Goal: Transaction & Acquisition: Purchase product/service

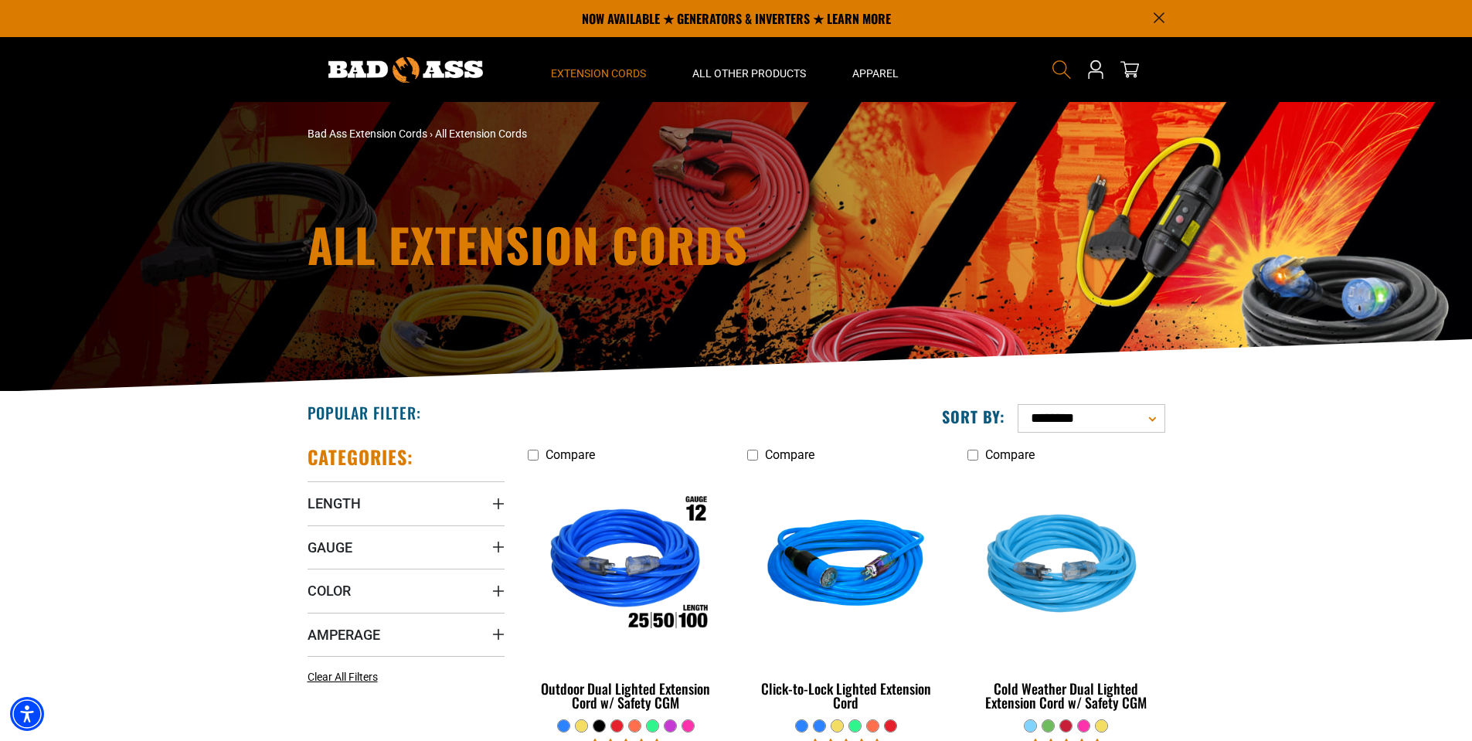
click at [1063, 74] on icon "Search" at bounding box center [1062, 70] width 20 height 20
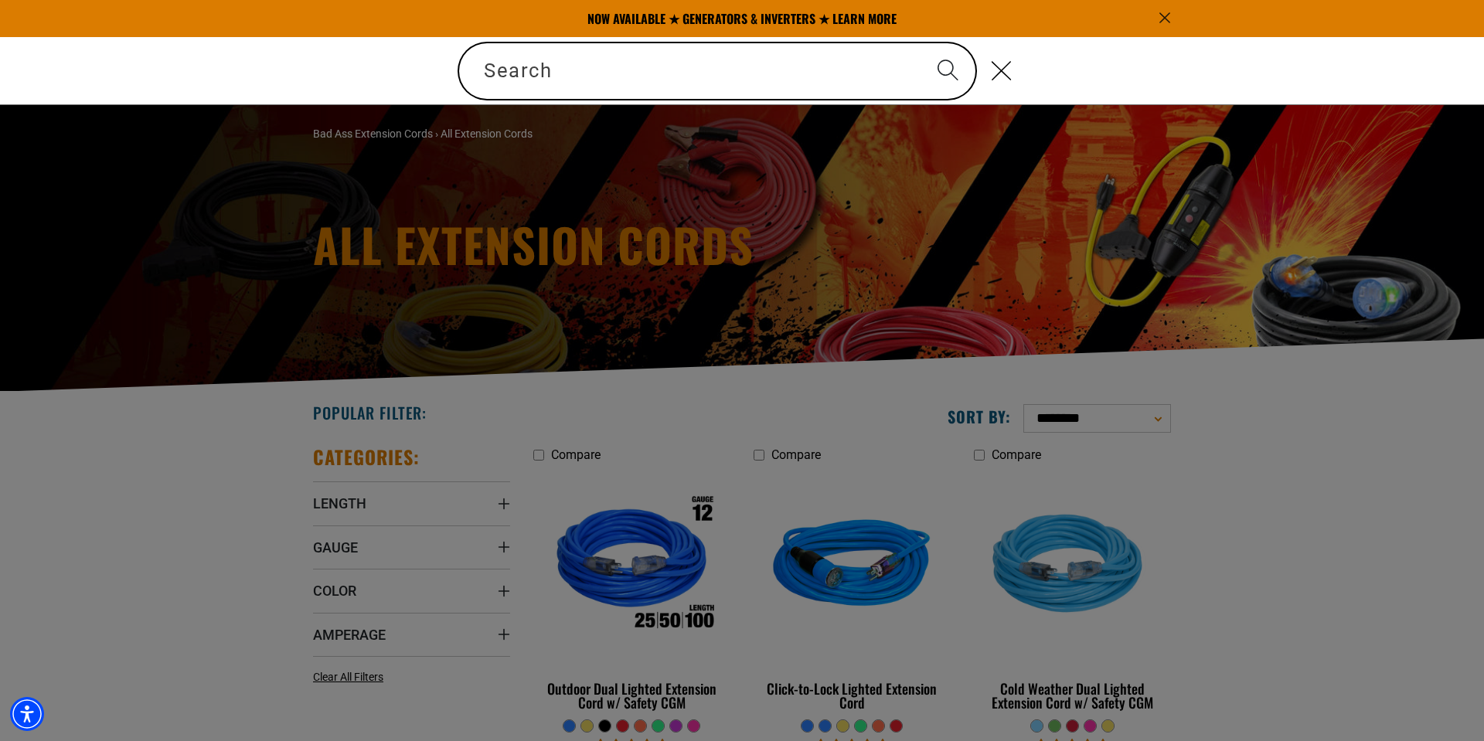
click at [445, 71] on div "Search" at bounding box center [445, 71] width 0 height 0
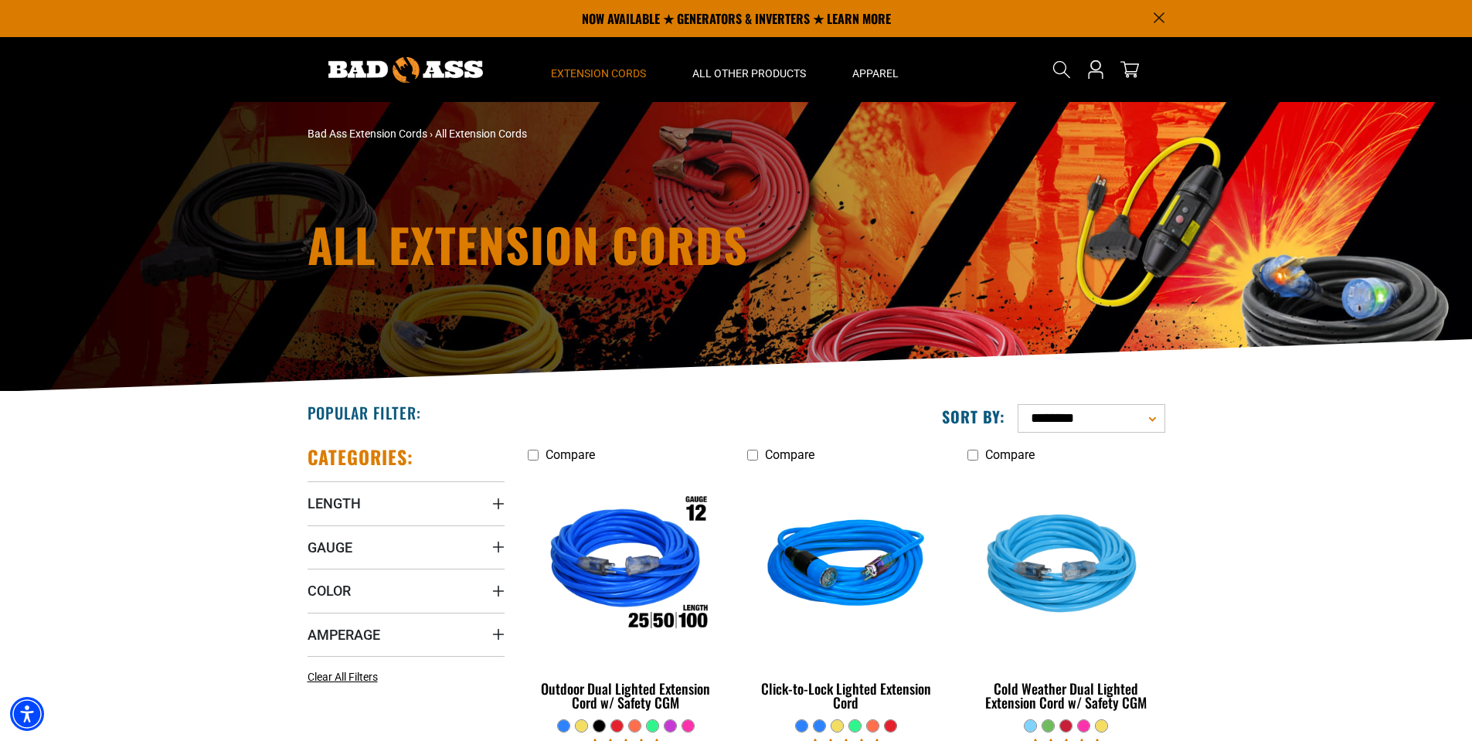
click at [384, 508] on summary "Length" at bounding box center [406, 502] width 197 height 43
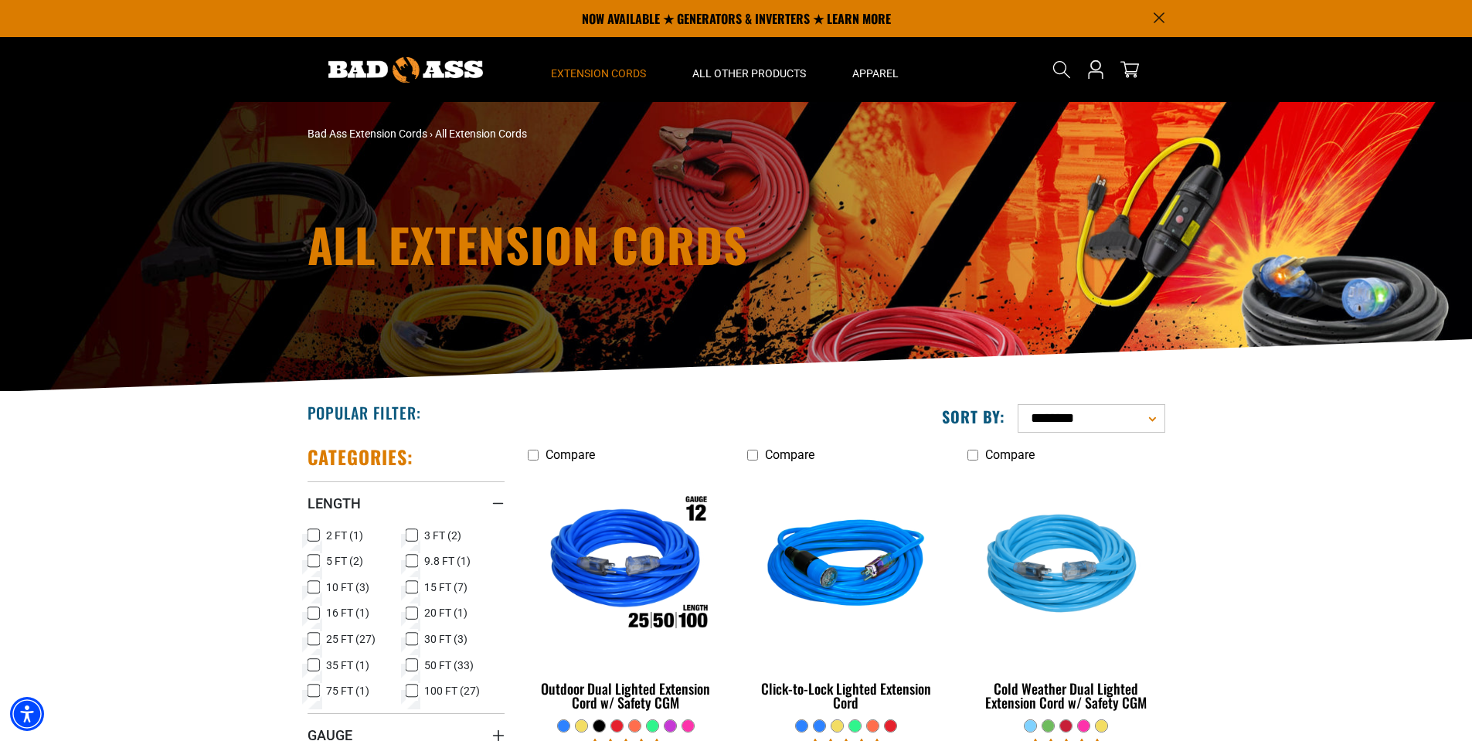
click at [416, 663] on icon at bounding box center [412, 665] width 12 height 20
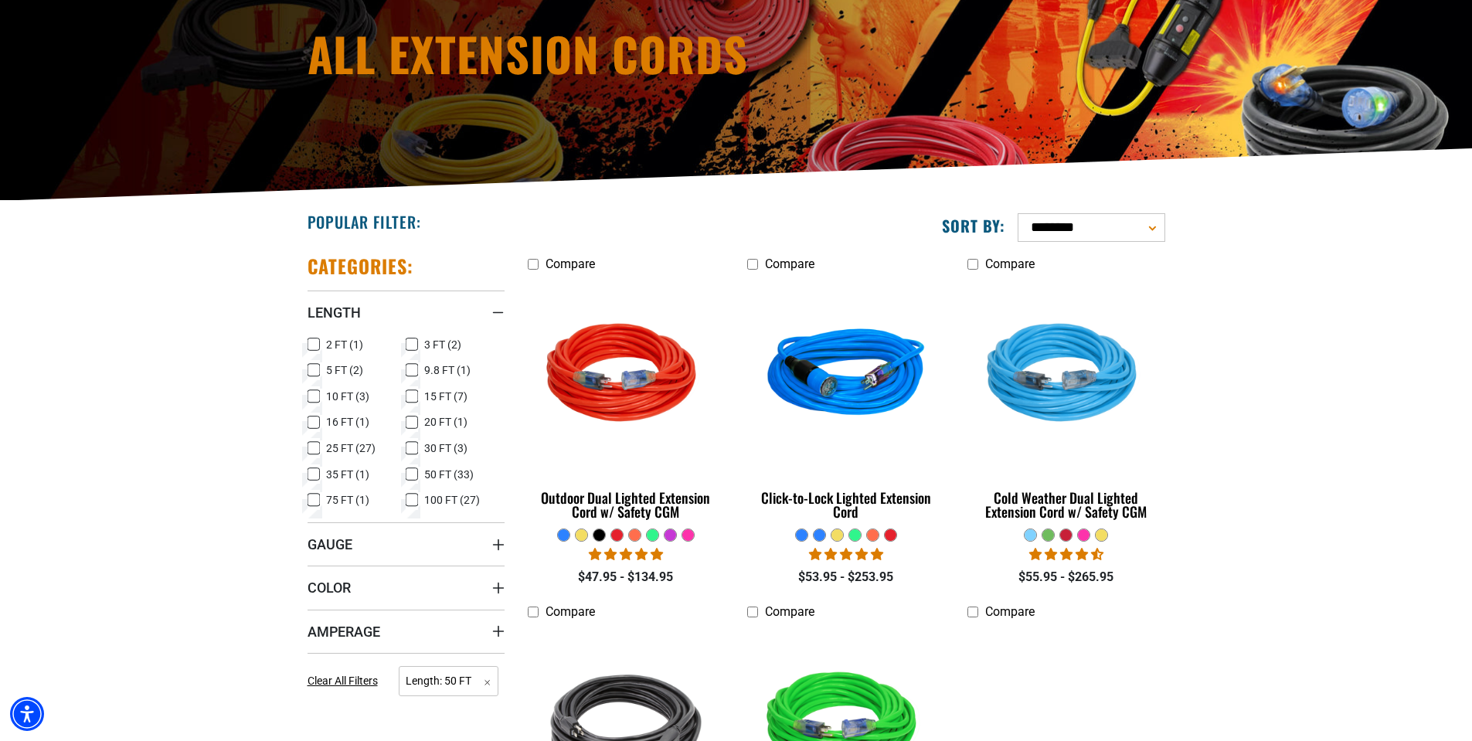
scroll to position [309, 0]
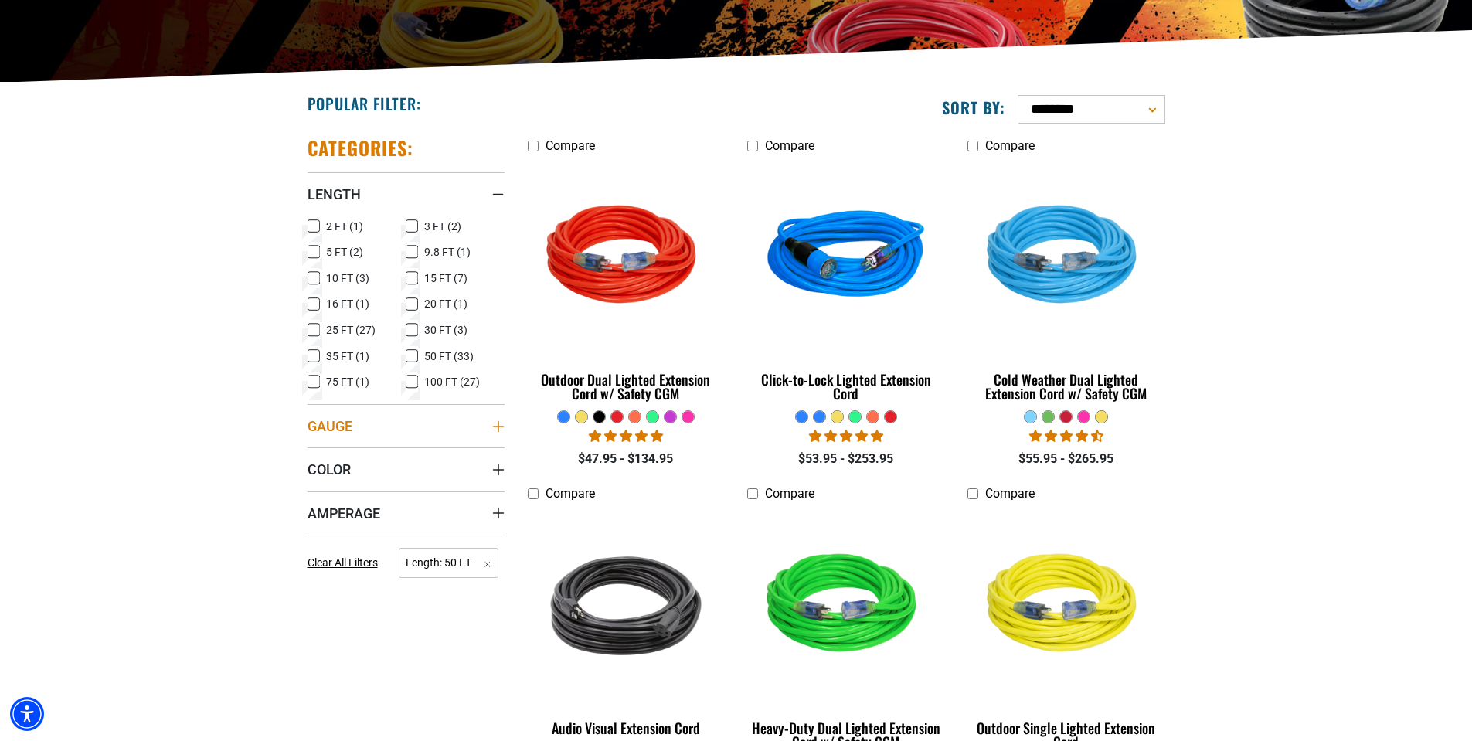
click at [467, 437] on summary "Gauge" at bounding box center [406, 425] width 197 height 43
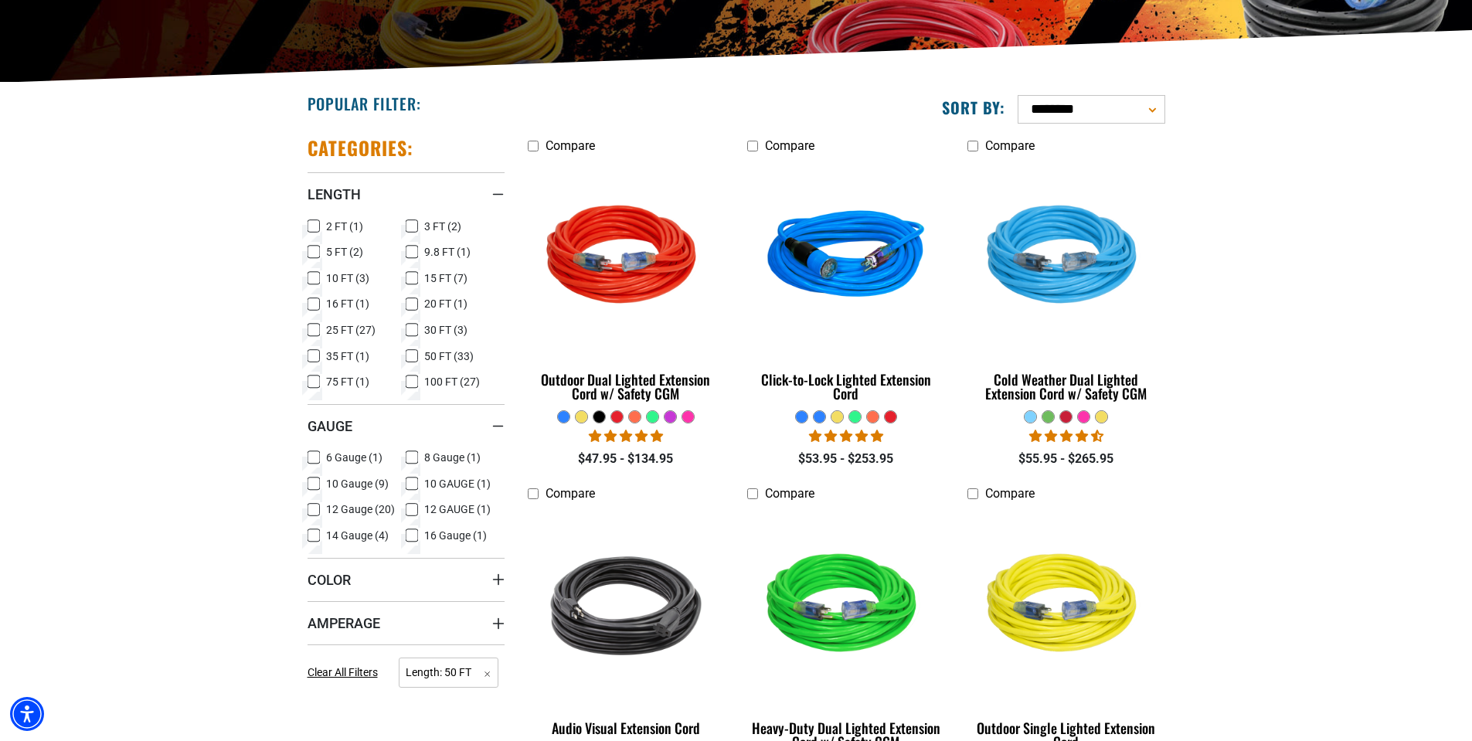
click at [315, 512] on icon at bounding box center [314, 510] width 12 height 20
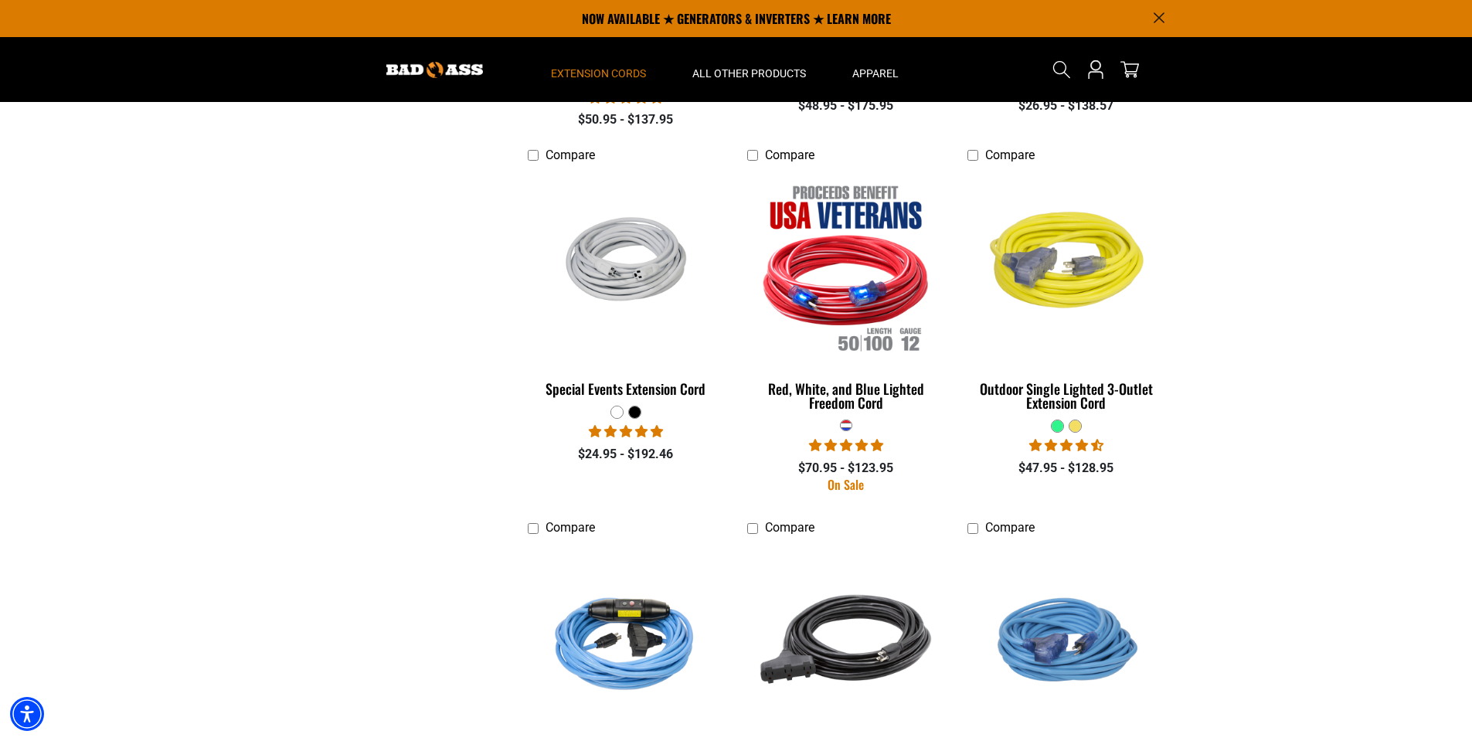
scroll to position [1314, 0]
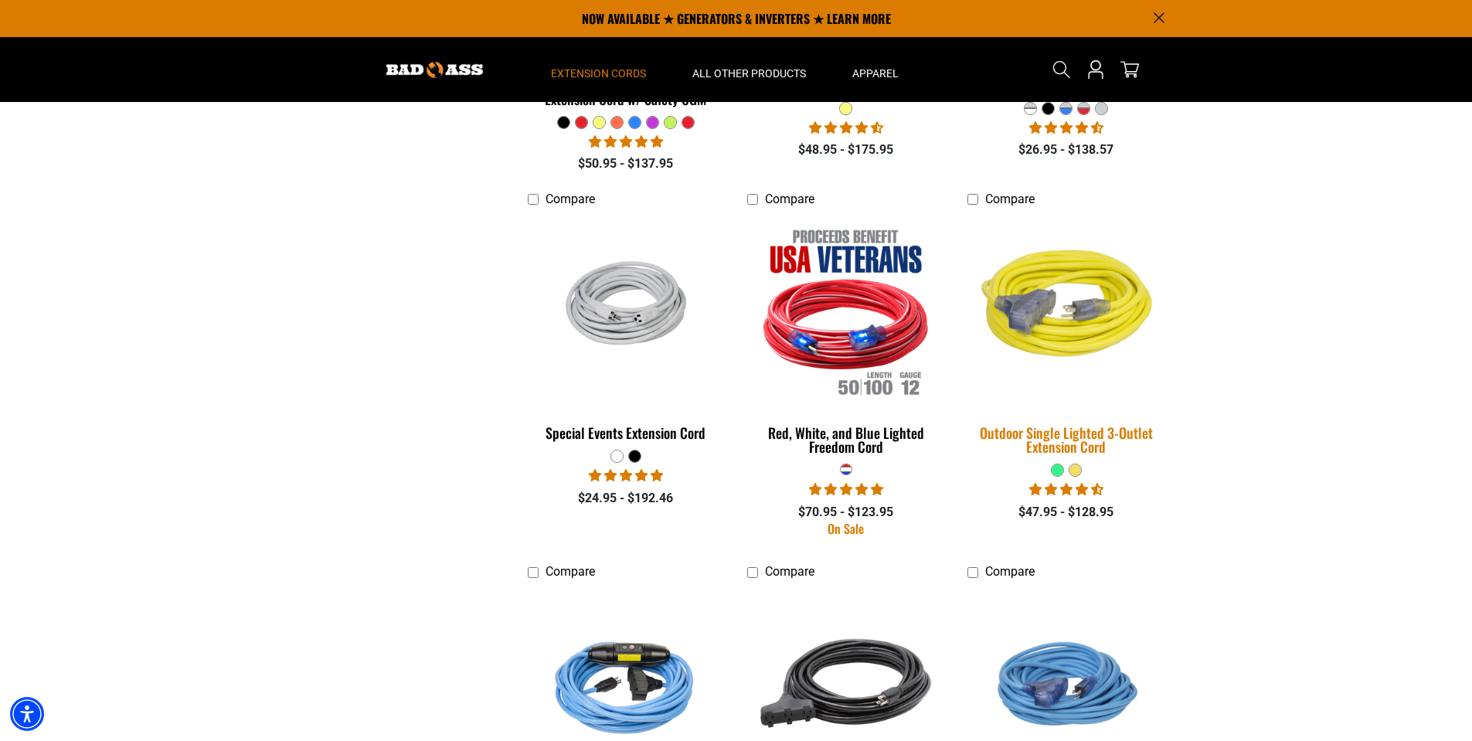
click at [1067, 328] on img at bounding box center [1066, 311] width 216 height 198
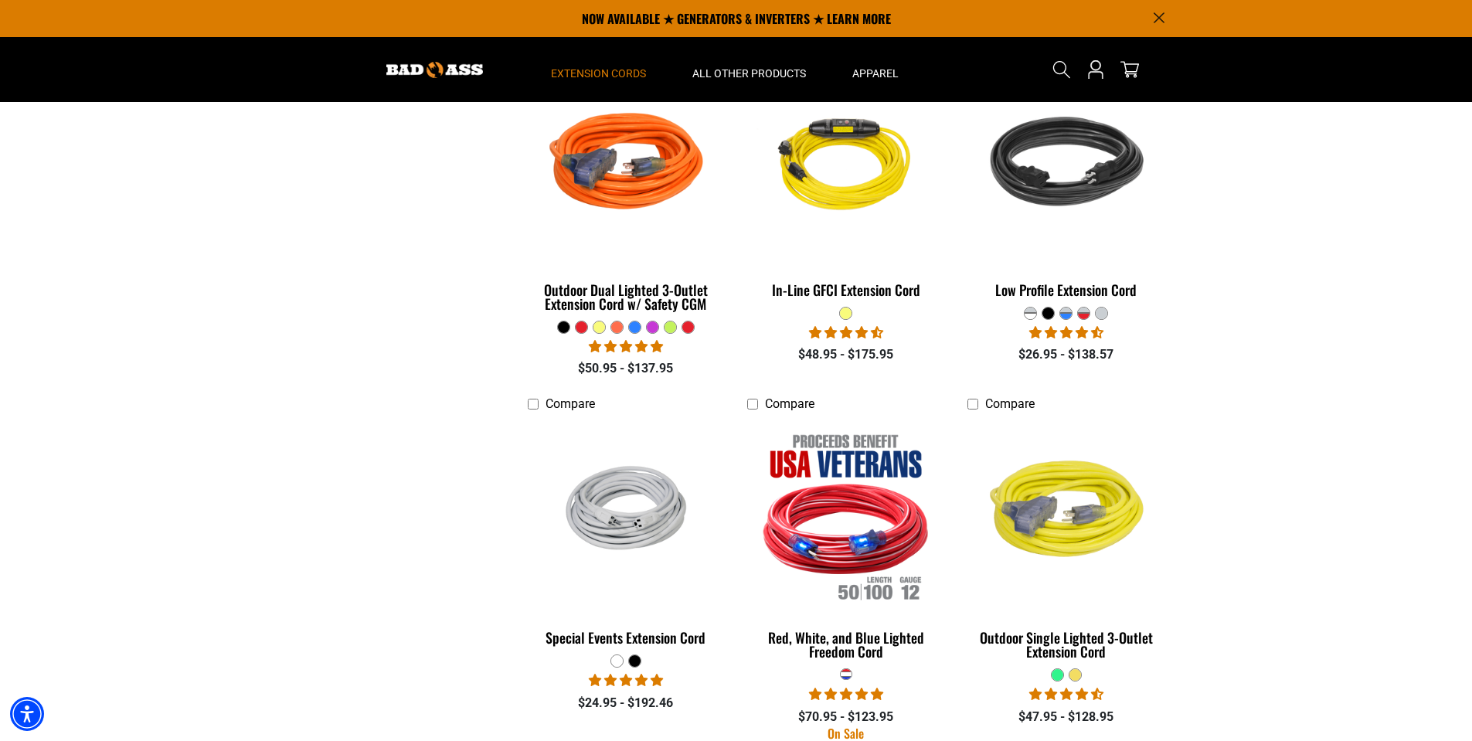
scroll to position [1082, 0]
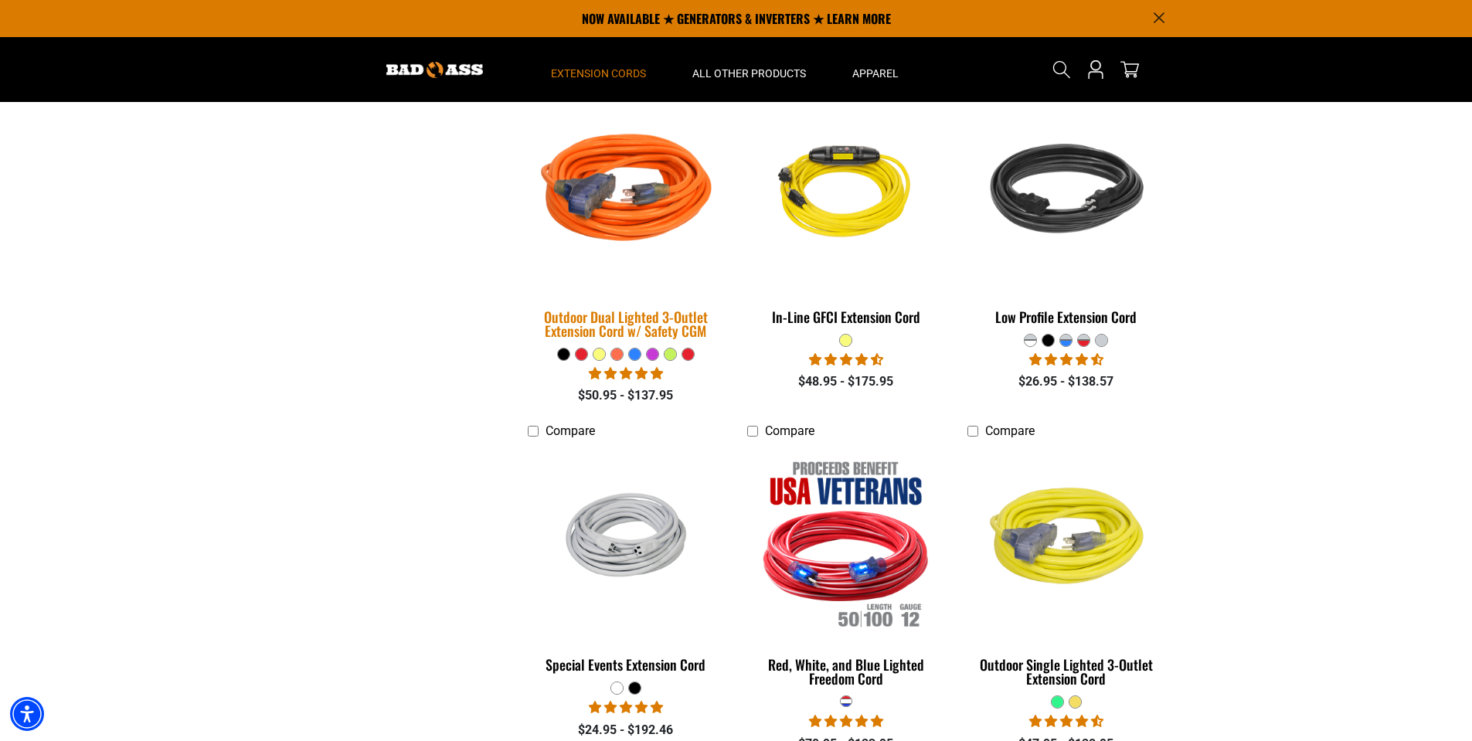
click at [573, 197] on img at bounding box center [626, 195] width 216 height 198
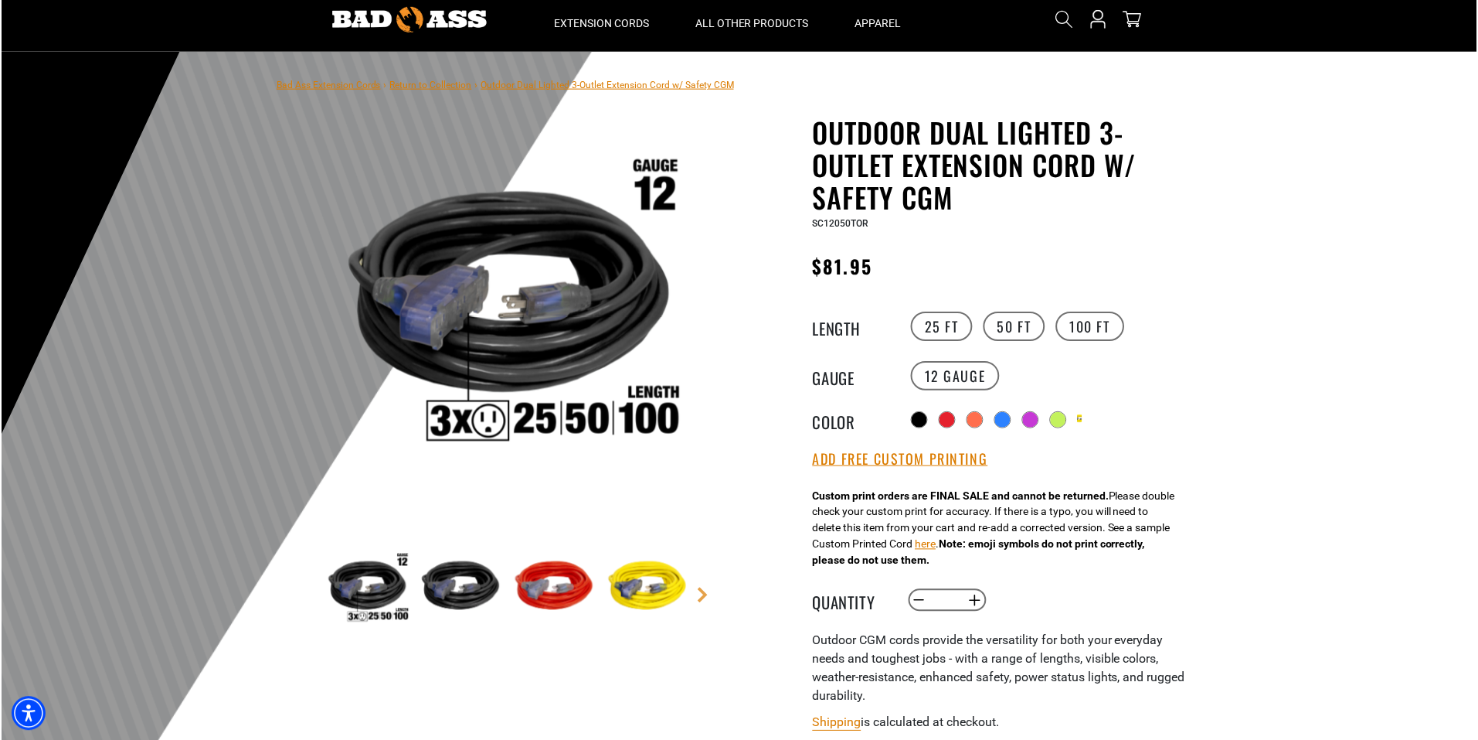
scroll to position [77, 0]
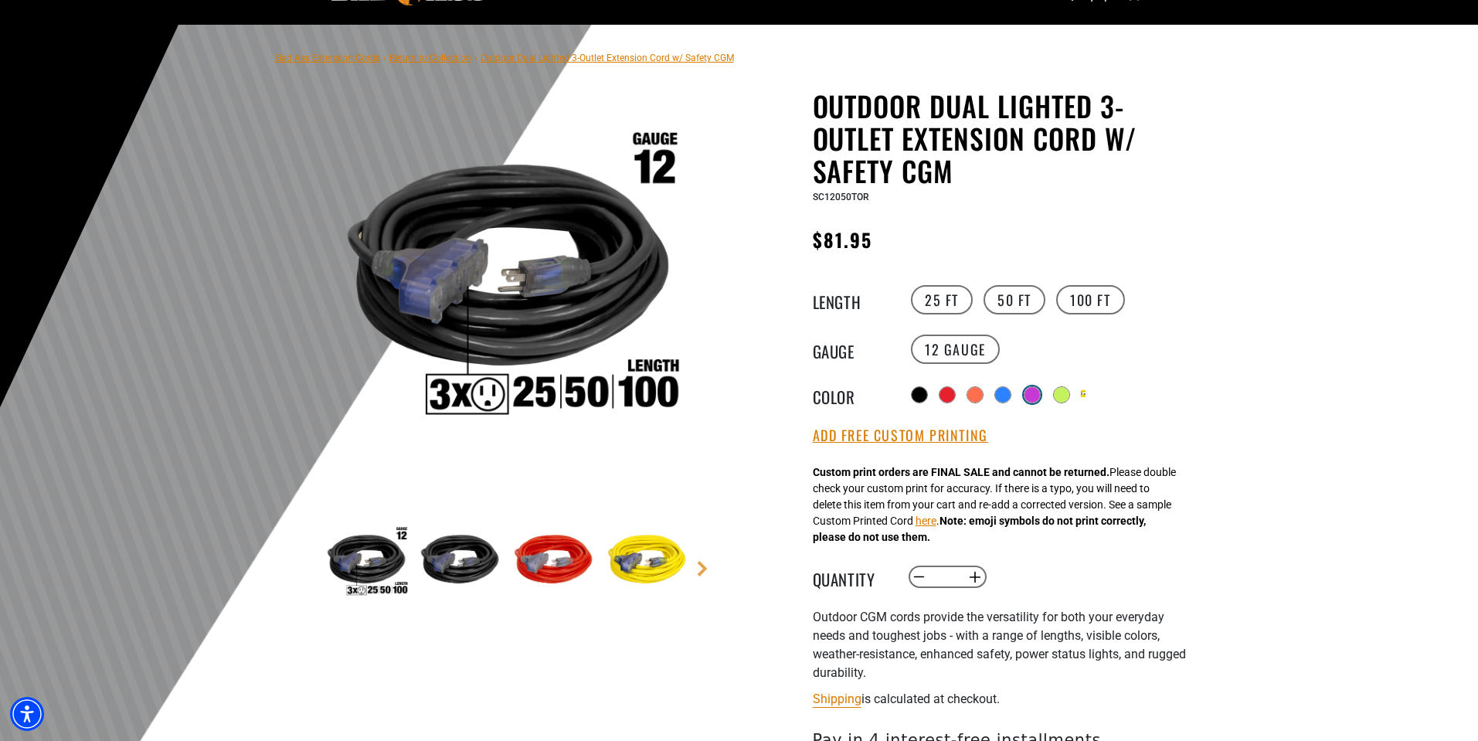
click at [1036, 392] on div at bounding box center [1032, 394] width 15 height 15
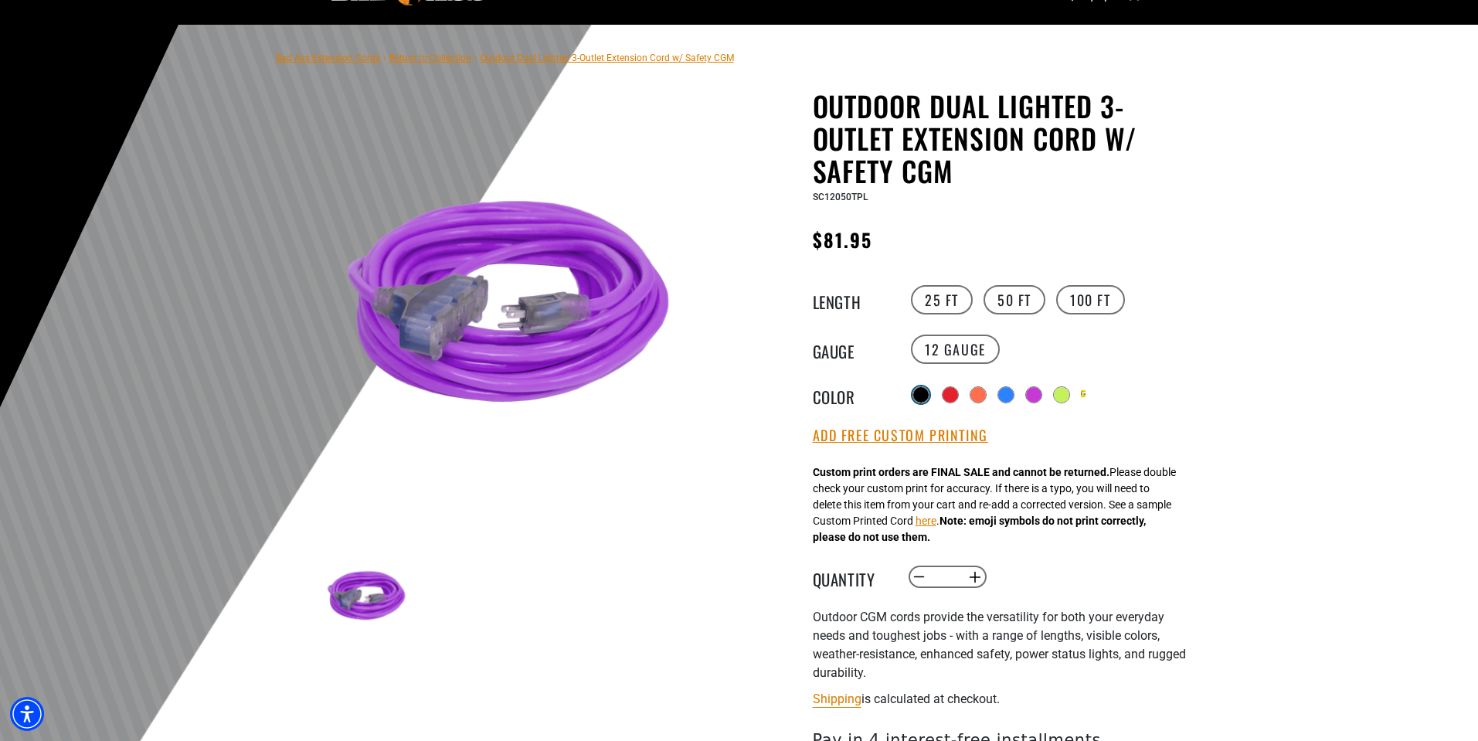
click at [921, 394] on div at bounding box center [921, 394] width 15 height 15
